Goal: Navigation & Orientation: Find specific page/section

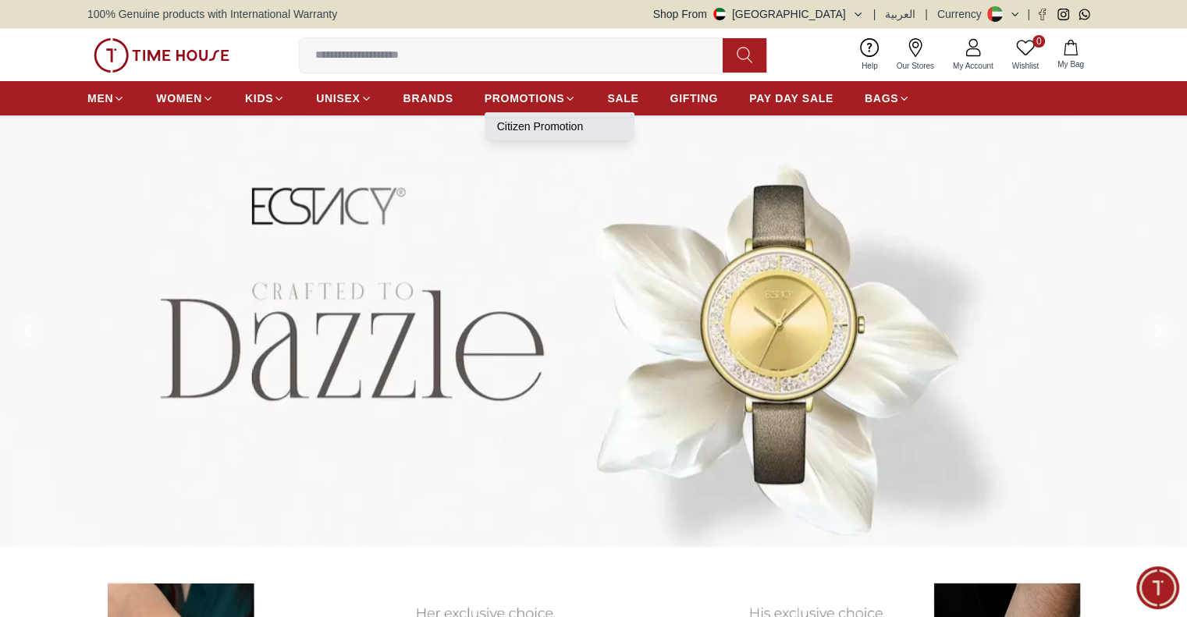
click at [528, 124] on link "Citizen Promotion" at bounding box center [559, 127] width 125 height 16
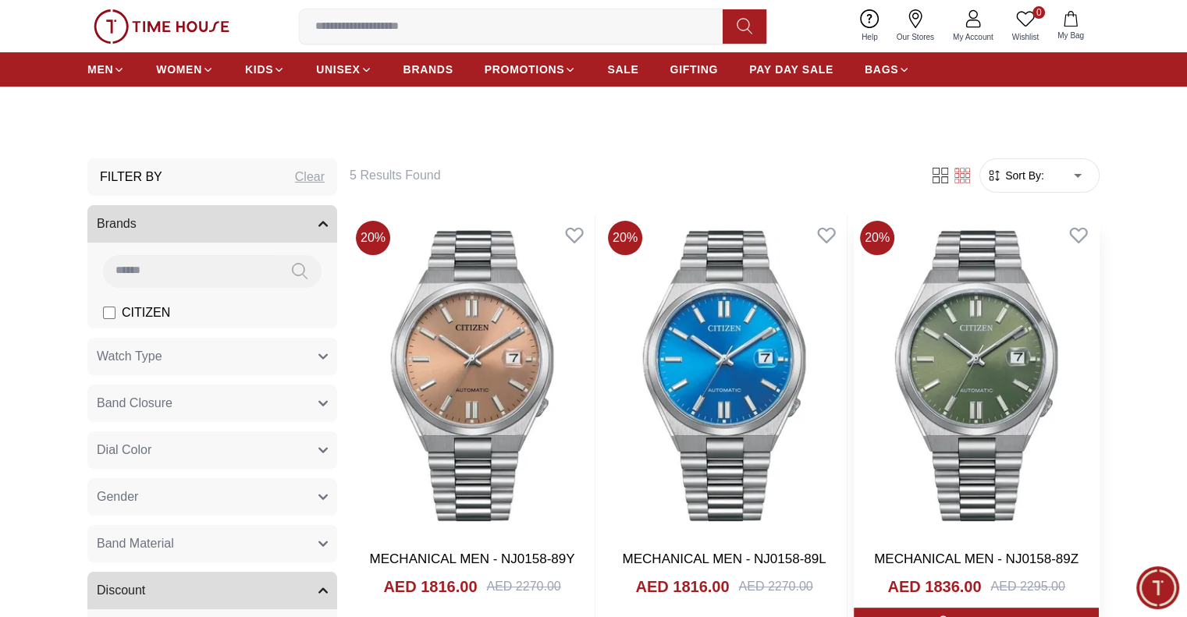
scroll to position [390, 0]
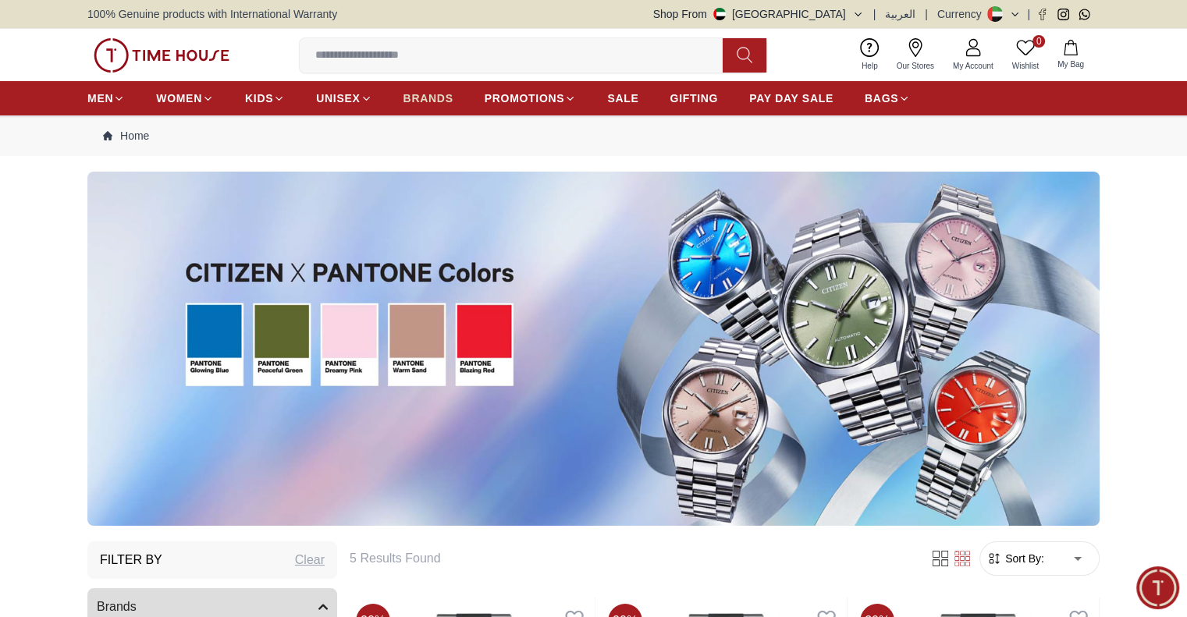
click at [435, 96] on span "BRANDS" at bounding box center [428, 99] width 50 height 16
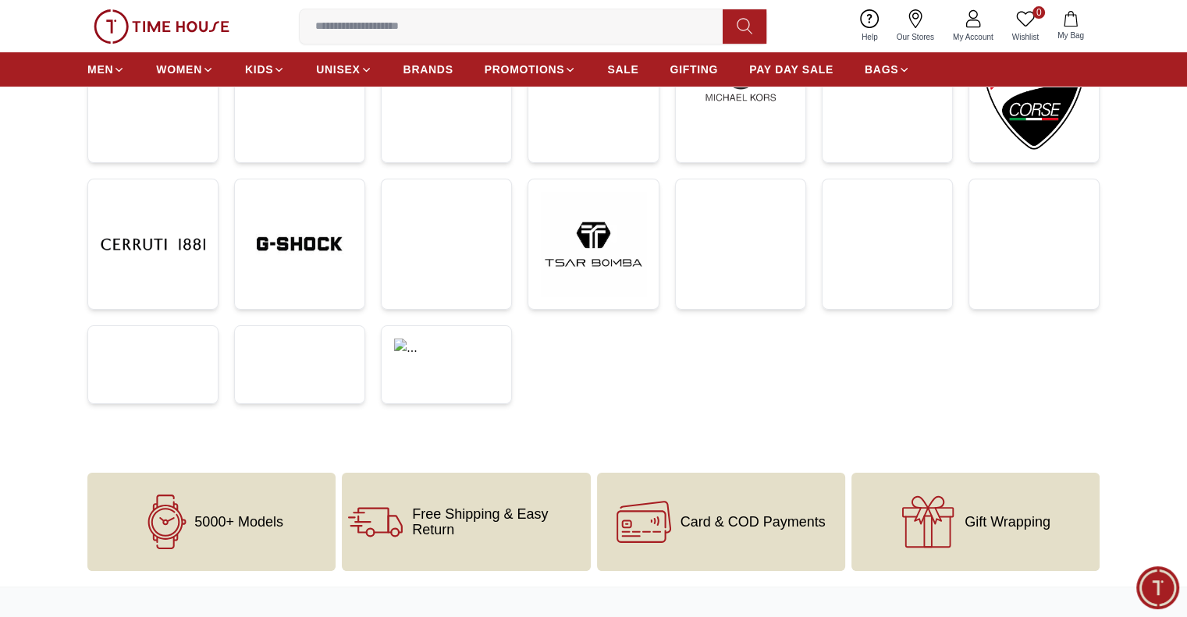
scroll to position [468, 0]
